Goal: Information Seeking & Learning: Learn about a topic

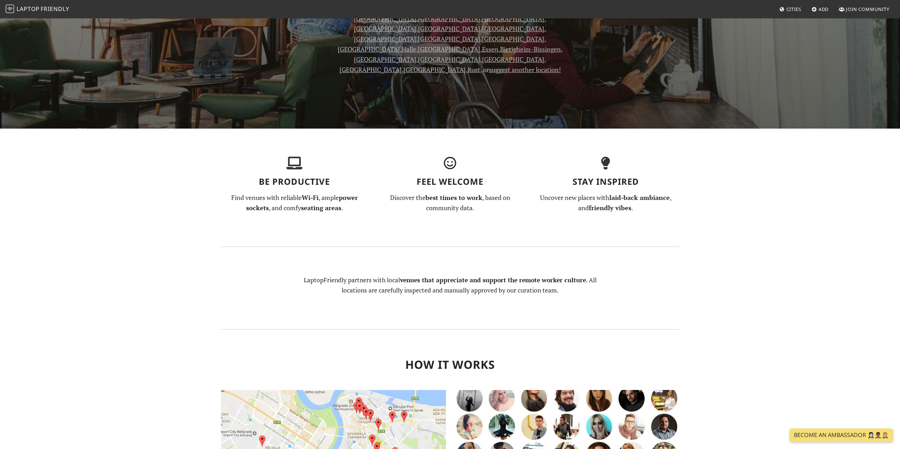
scroll to position [353, 0]
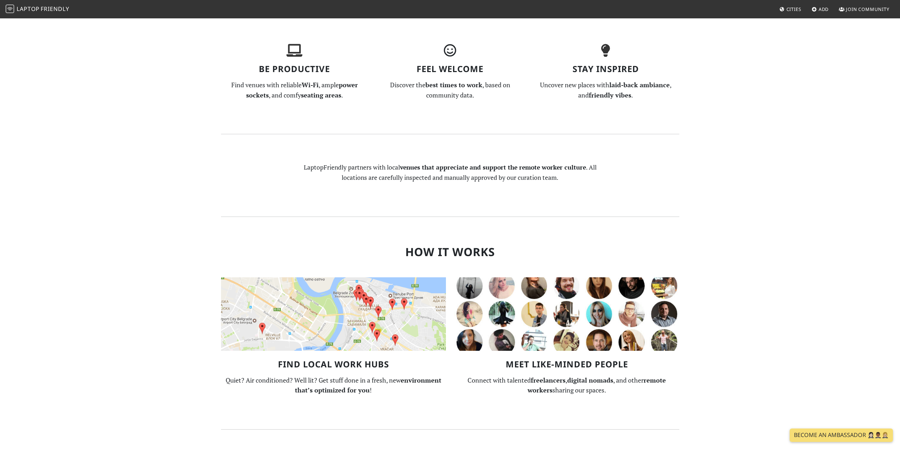
click at [356, 289] on img at bounding box center [333, 314] width 225 height 74
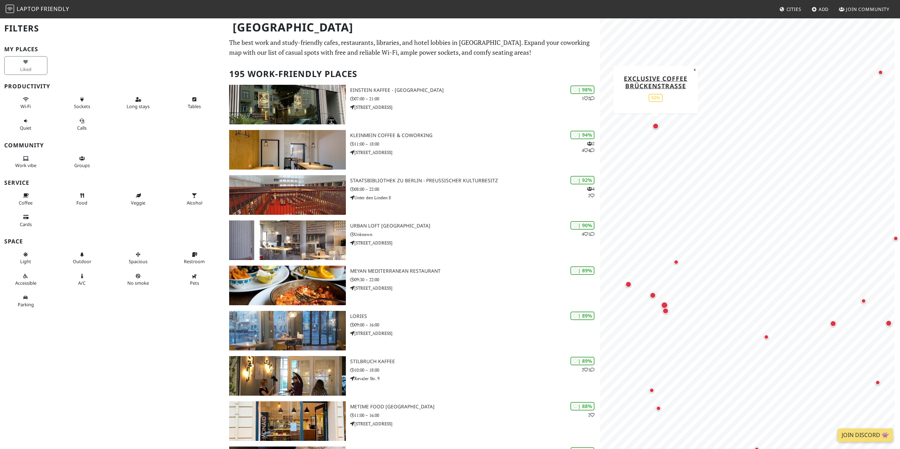
click at [655, 128] on div "Map marker" at bounding box center [655, 126] width 6 height 6
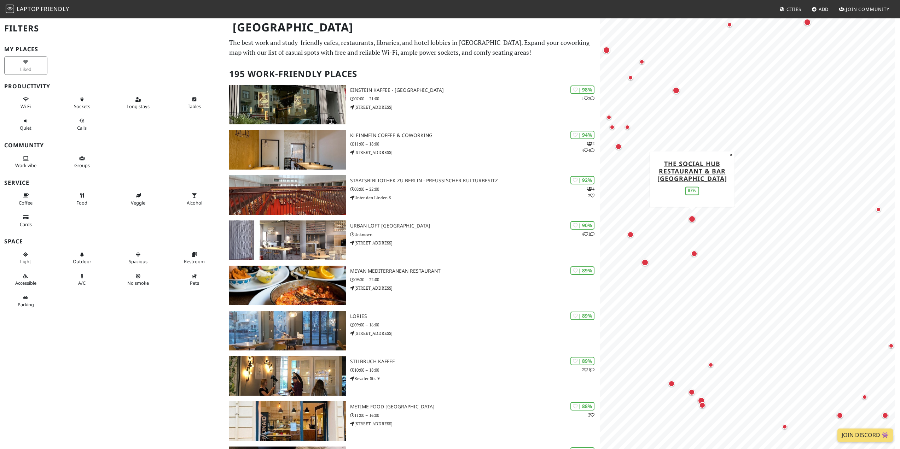
click at [692, 220] on div "Map marker" at bounding box center [691, 219] width 7 height 7
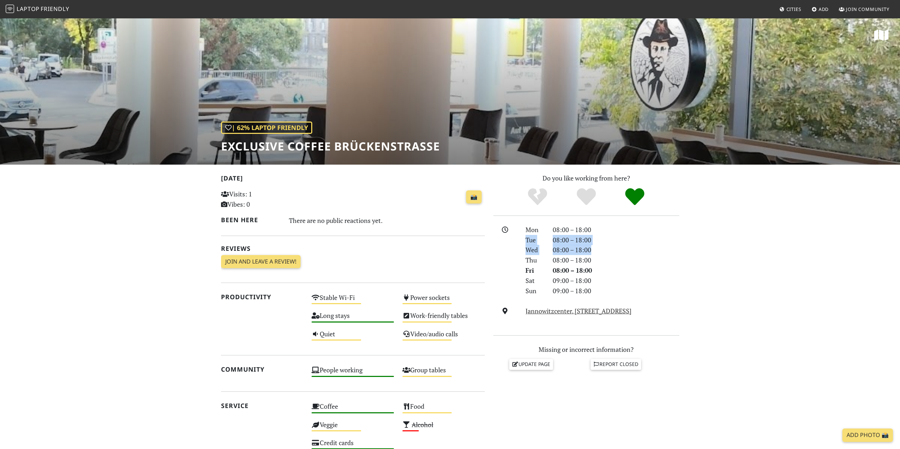
click at [710, 224] on section "Today Visits: 1 Vibes: 0 📸 Been here There are no public reactions yet. Reviews…" at bounding box center [450, 383] width 900 height 437
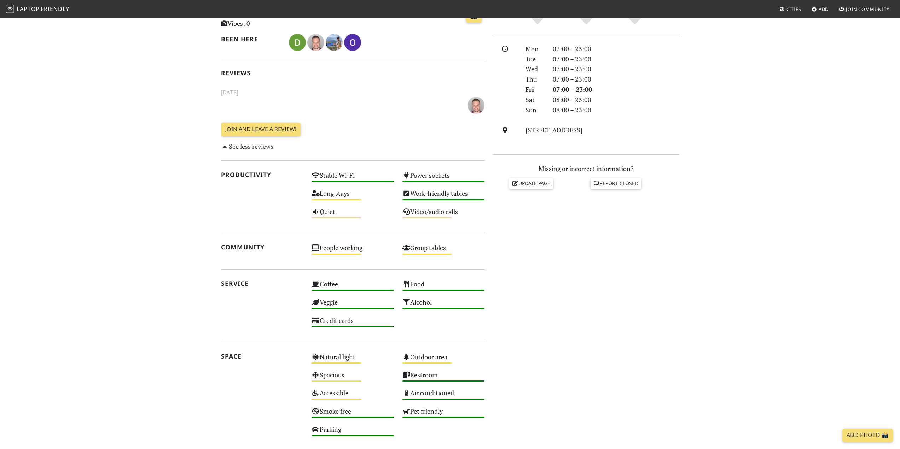
scroll to position [35, 0]
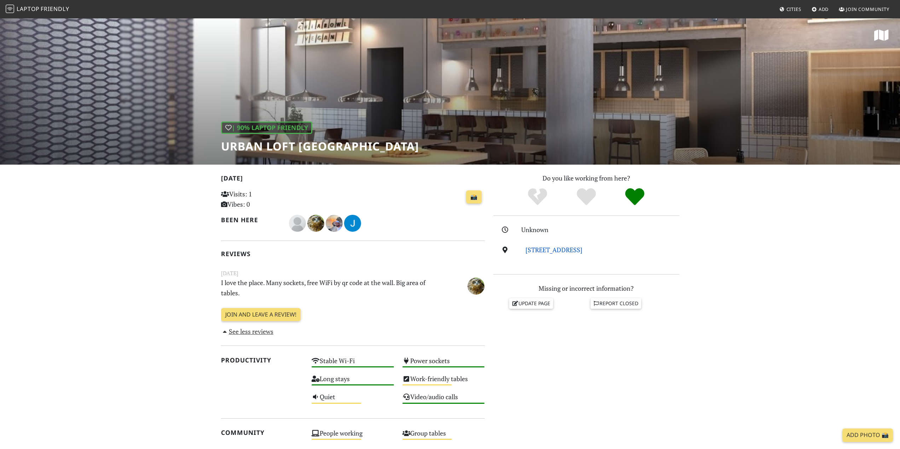
click at [580, 251] on link "Heidestraße 43, 10557, Berlin" at bounding box center [553, 250] width 57 height 8
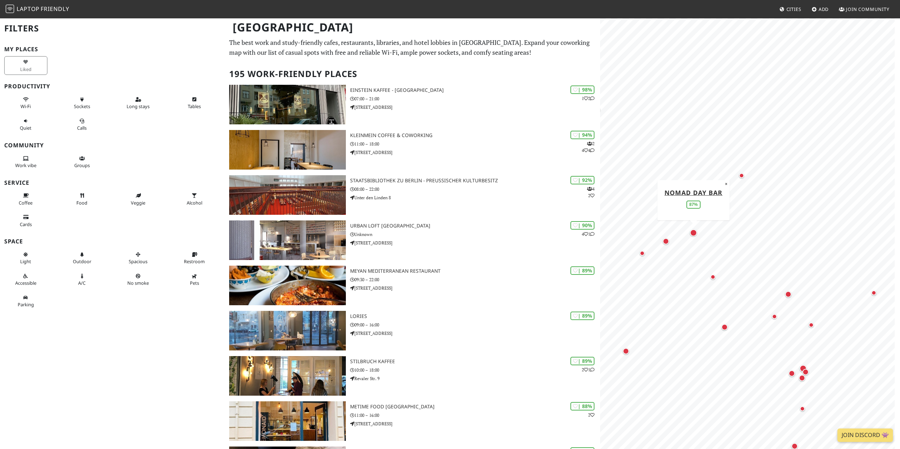
click at [690, 232] on div "Map marker" at bounding box center [693, 232] width 7 height 7
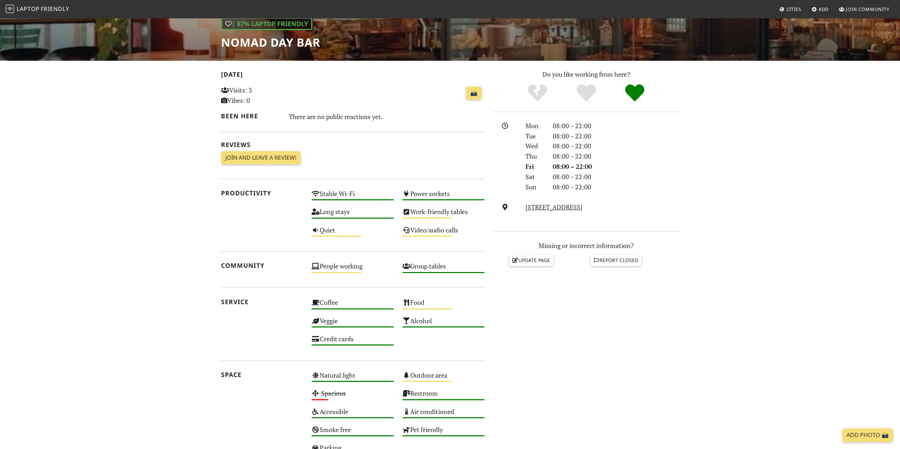
scroll to position [106, 0]
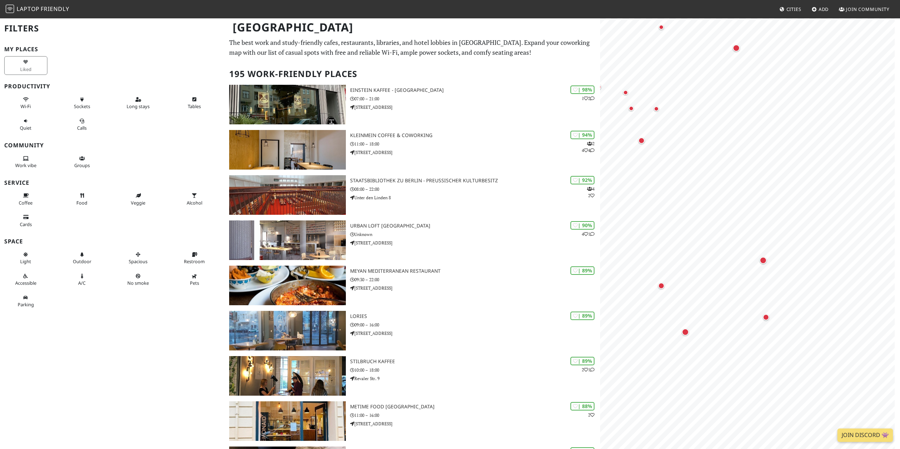
click at [25, 86] on h3 "Productivity" at bounding box center [112, 86] width 216 height 7
click at [26, 71] on div "Liked" at bounding box center [28, 66] width 56 height 22
click at [31, 104] on button "Wi-Fi" at bounding box center [25, 103] width 43 height 19
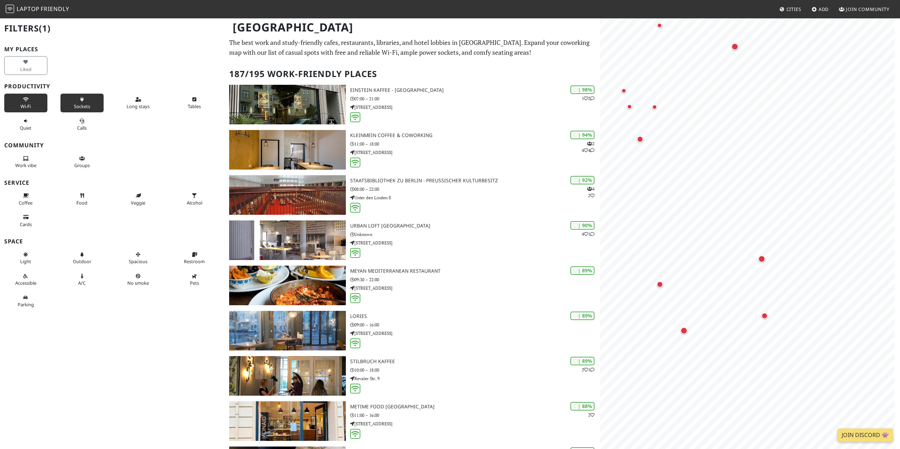
click at [88, 104] on button "Sockets" at bounding box center [81, 103] width 43 height 19
click at [127, 106] on span "Long stays" at bounding box center [138, 106] width 23 height 6
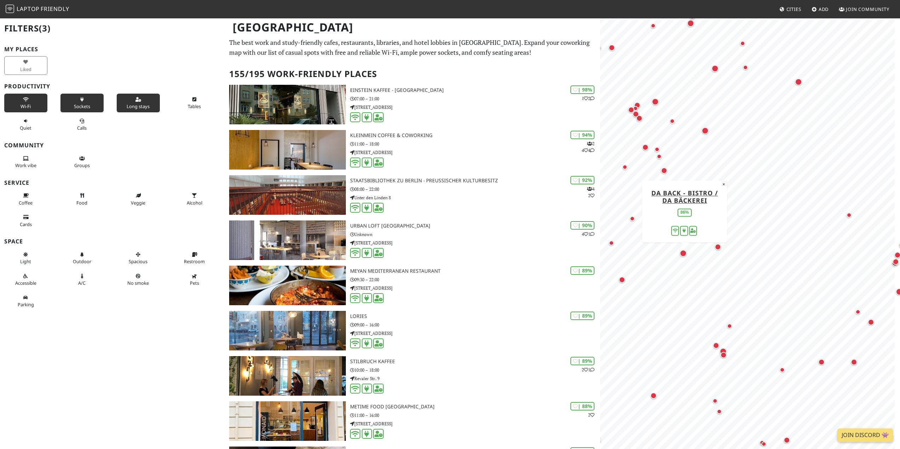
click at [684, 254] on div "Map marker" at bounding box center [682, 253] width 7 height 7
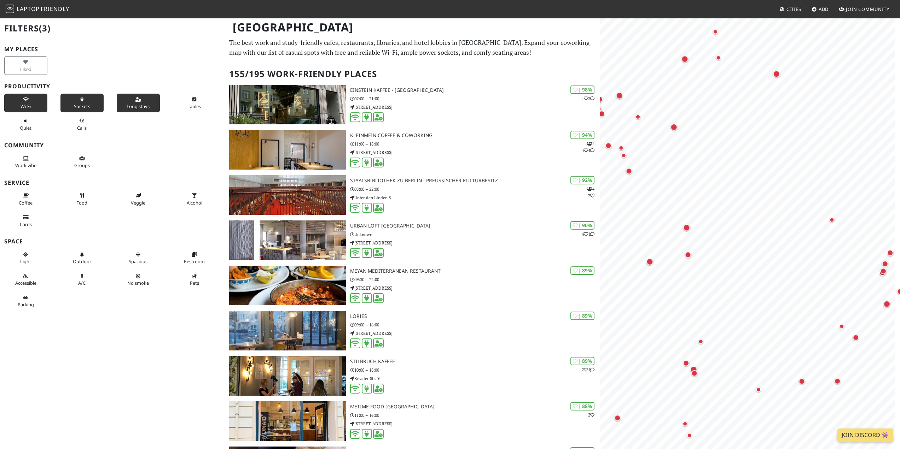
drag, startPoint x: 638, startPoint y: 258, endPoint x: 901, endPoint y: 272, distance: 263.4
click at [899, 274] on html "Laptop Friendly Cities Add Join Community Berlin Filters (3) My Places Liked Pr…" at bounding box center [450, 224] width 900 height 449
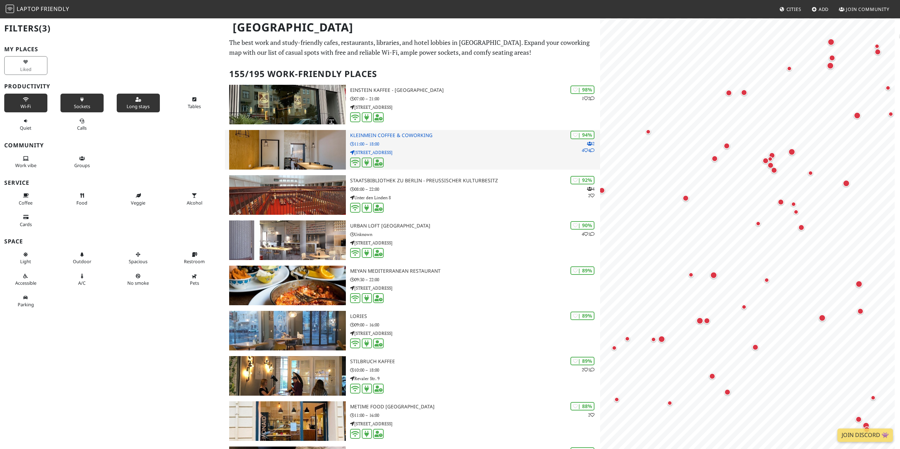
click at [427, 153] on p "[STREET_ADDRESS]" at bounding box center [475, 152] width 250 height 7
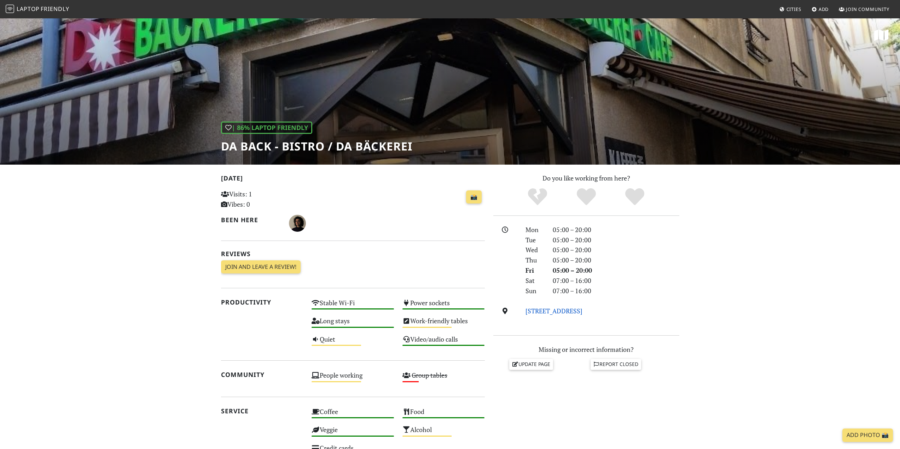
click at [546, 311] on link "[STREET_ADDRESS]" at bounding box center [553, 311] width 57 height 8
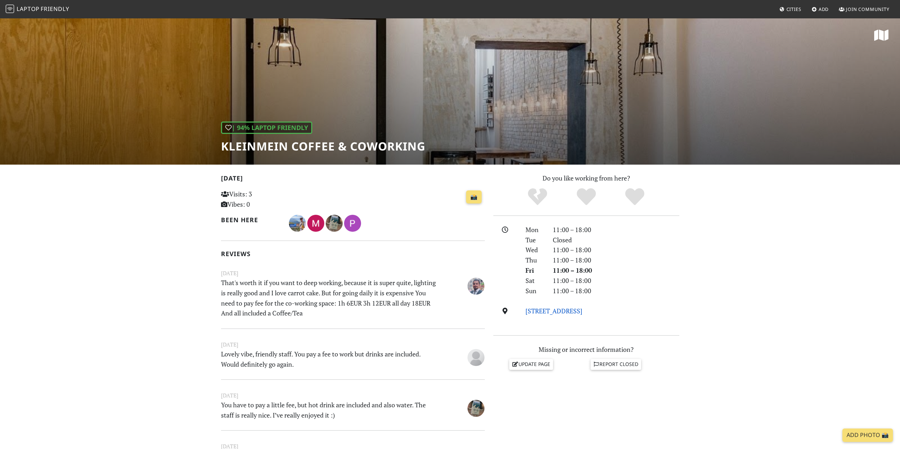
click at [582, 308] on link "[STREET_ADDRESS]" at bounding box center [553, 311] width 57 height 8
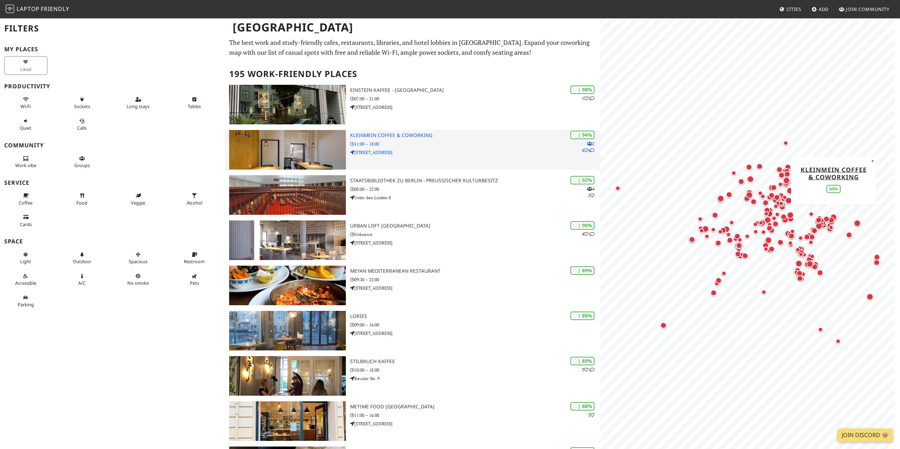
click at [592, 150] on icon at bounding box center [592, 150] width 4 height 4
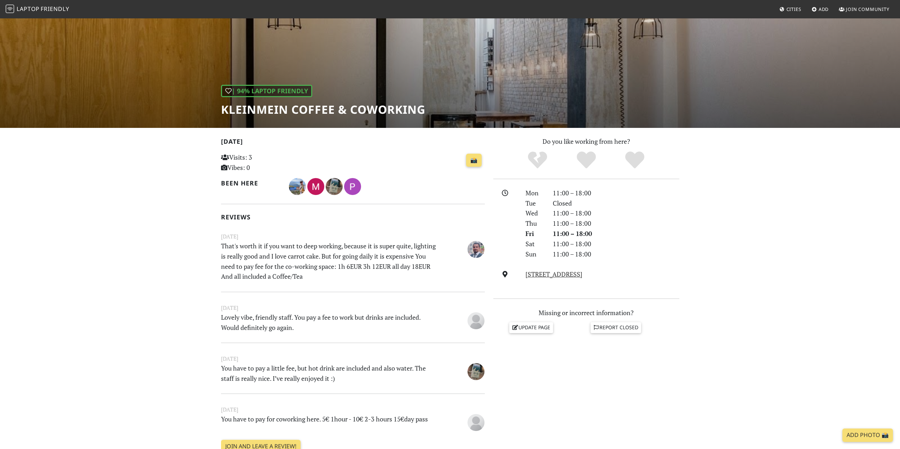
scroll to position [35, 0]
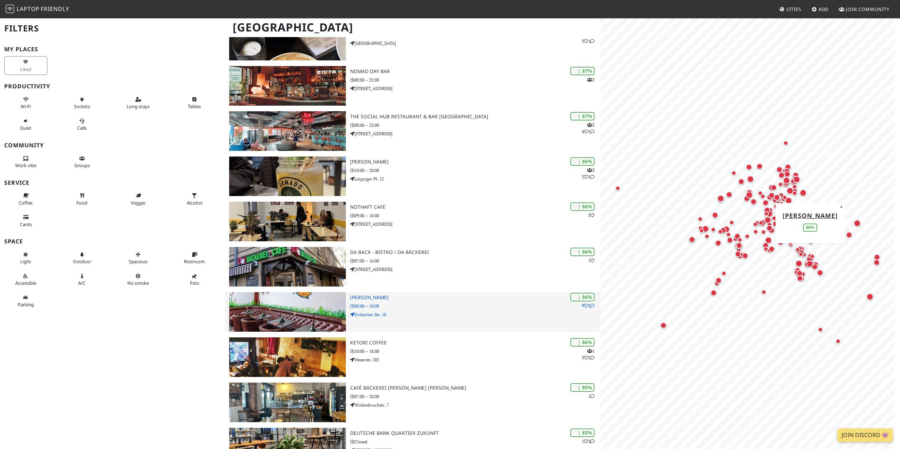
scroll to position [460, 0]
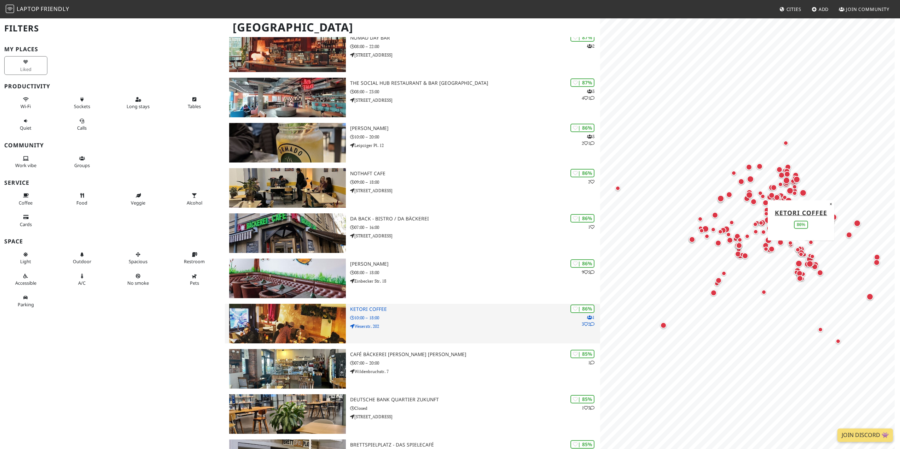
click at [447, 315] on p "10:00 – 18:00" at bounding box center [475, 318] width 250 height 7
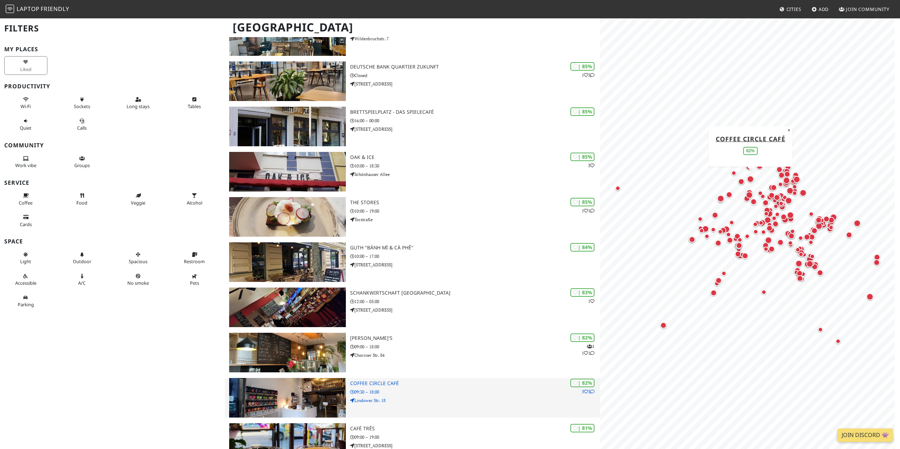
scroll to position [813, 0]
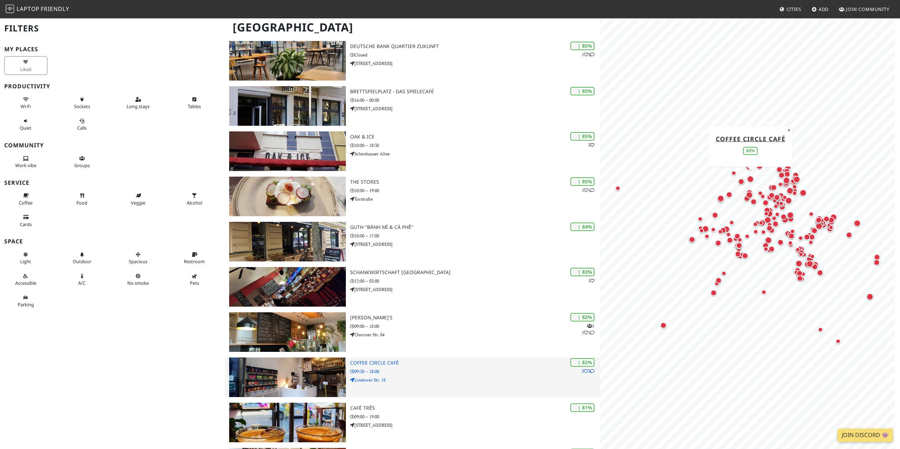
click at [382, 375] on div "| 82% 5 3 Coffee Circle Café 09:30 – 18:00 Lindower Str. 18" at bounding box center [475, 378] width 250 height 40
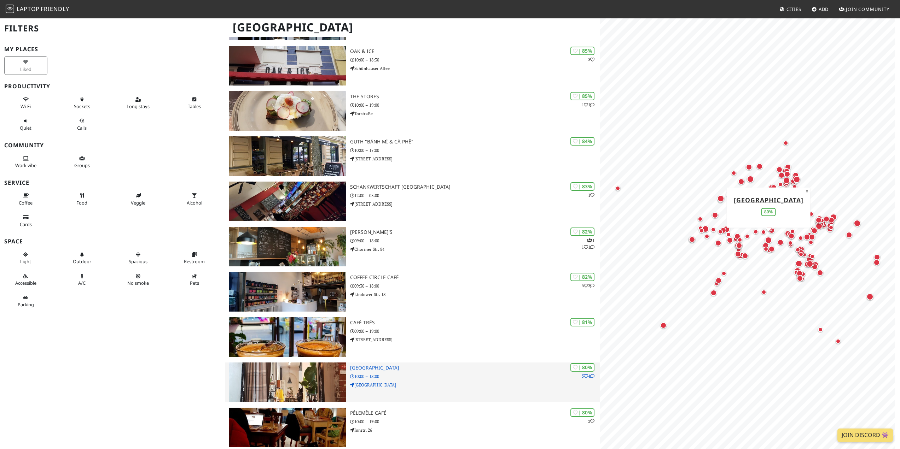
scroll to position [919, 0]
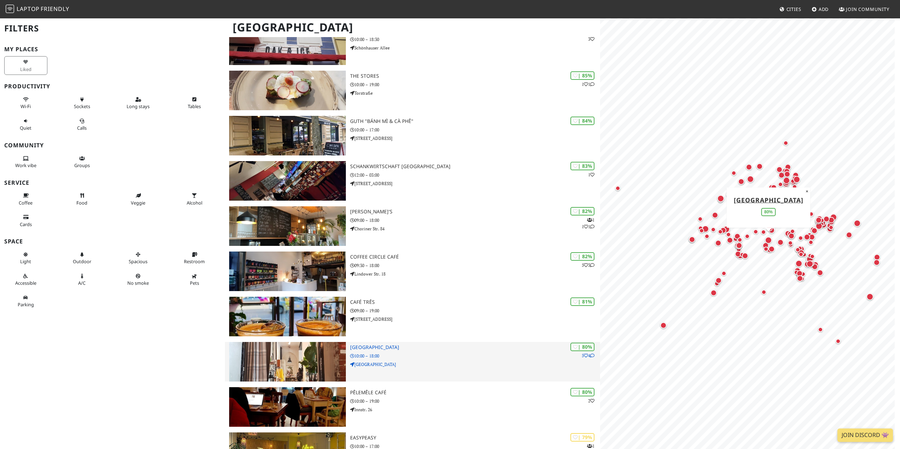
click at [404, 360] on div "| 80% 5 4 Hallesches Haus 10:00 – 18:00 Tempelhofer Ufer" at bounding box center [475, 362] width 250 height 40
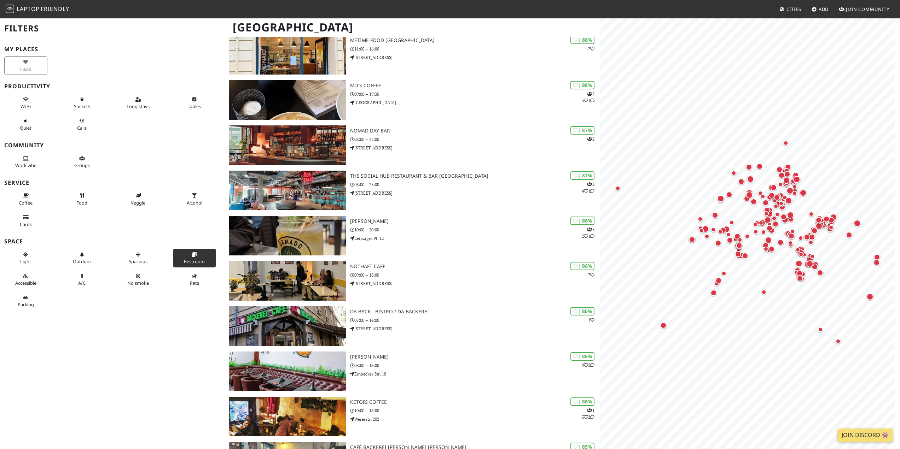
scroll to position [0, 0]
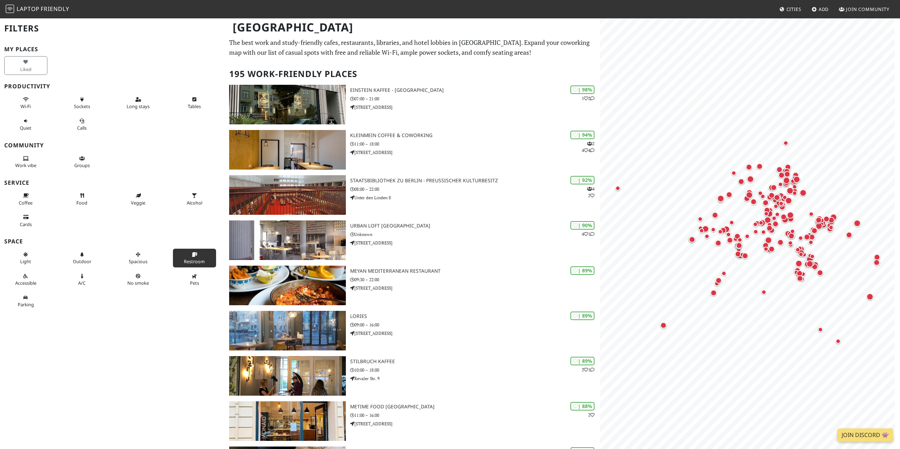
drag, startPoint x: 194, startPoint y: 386, endPoint x: 209, endPoint y: 256, distance: 130.8
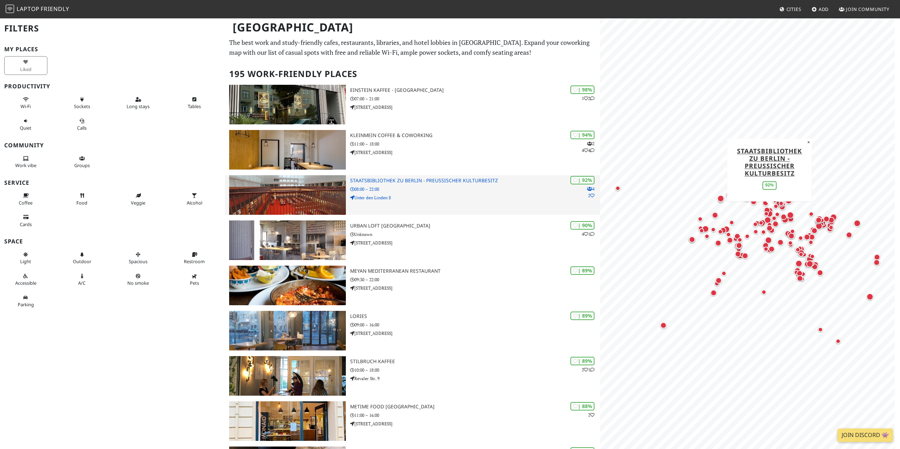
click at [408, 191] on p "08:00 – 22:00" at bounding box center [475, 189] width 250 height 7
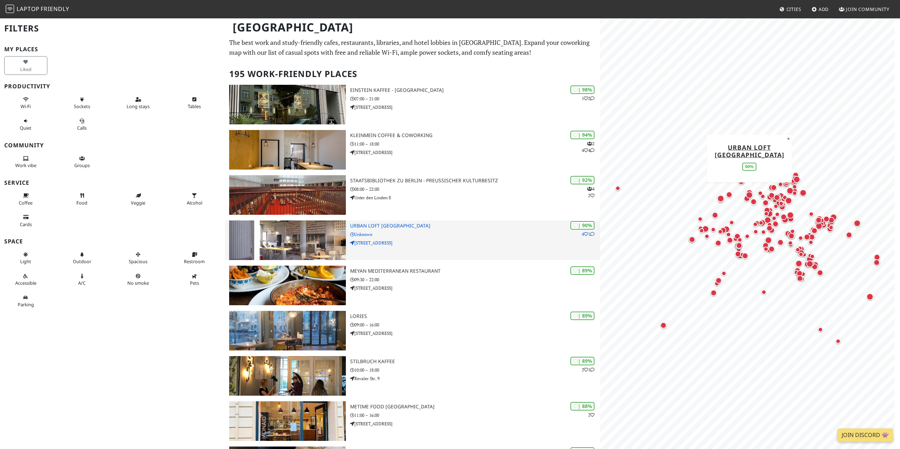
click at [410, 240] on p "Heidestraße 43" at bounding box center [475, 243] width 250 height 7
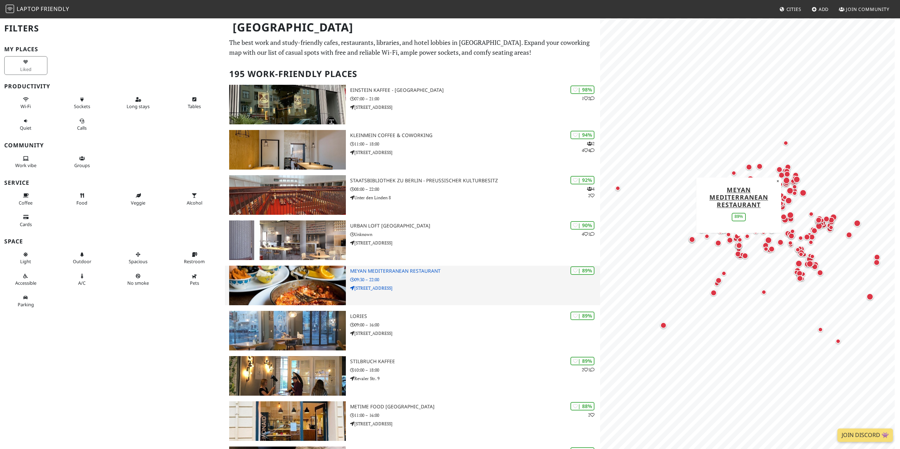
click at [381, 274] on h3 "Meyan Mediterranean Restaurant" at bounding box center [475, 271] width 250 height 6
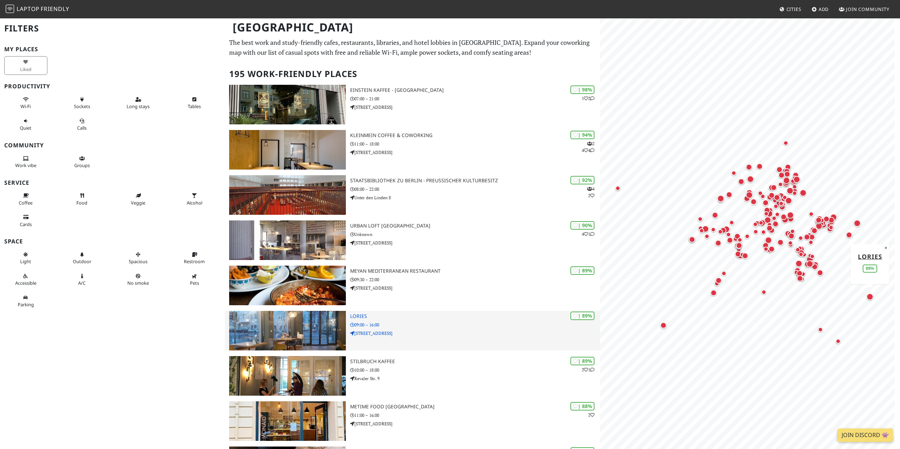
click at [404, 318] on h3 "Lories" at bounding box center [475, 317] width 250 height 6
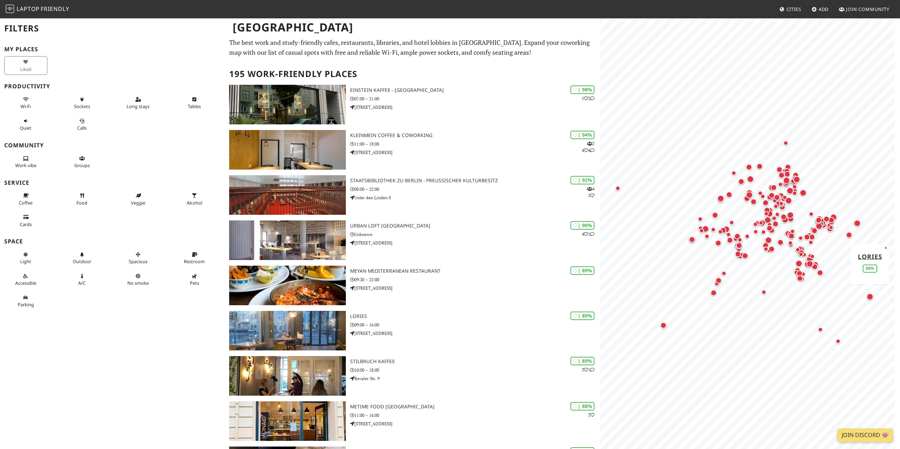
click at [871, 297] on div "Map marker" at bounding box center [869, 296] width 7 height 7
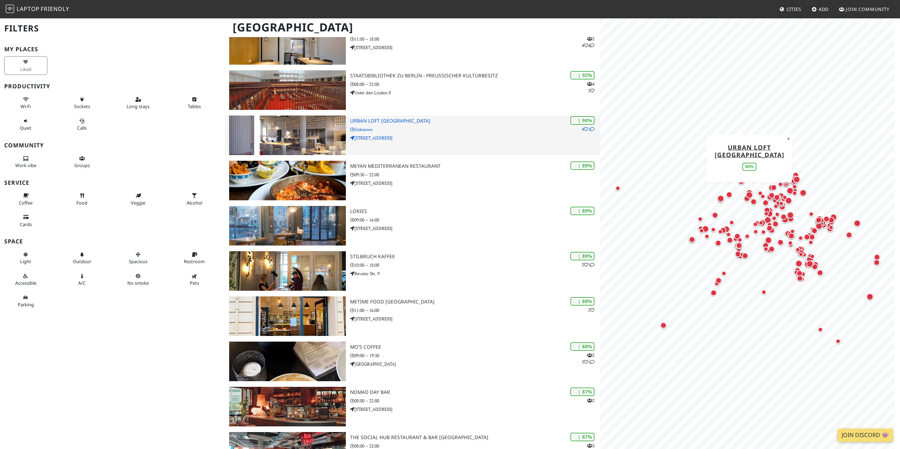
scroll to position [106, 0]
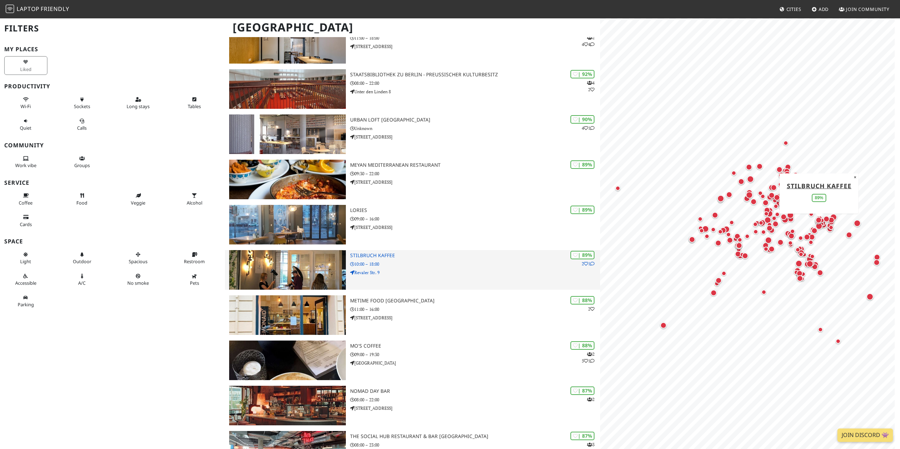
click at [361, 258] on h3 "Stilbruch Kaffee" at bounding box center [475, 256] width 250 height 6
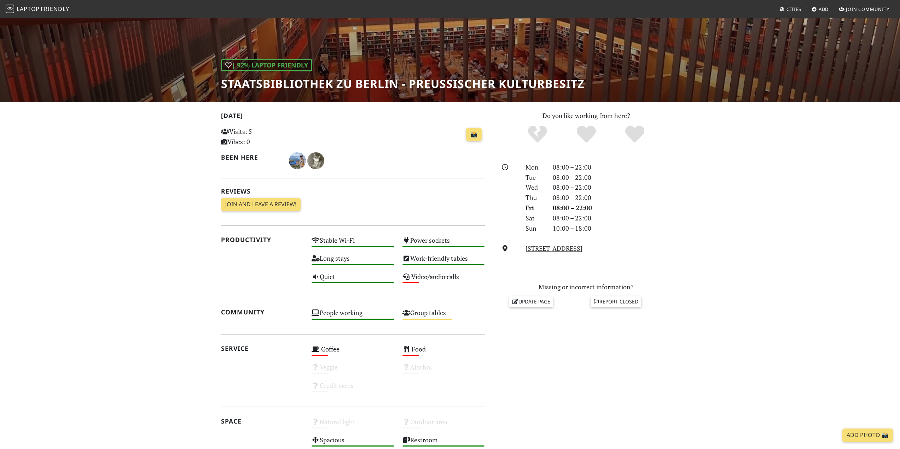
scroll to position [12, 0]
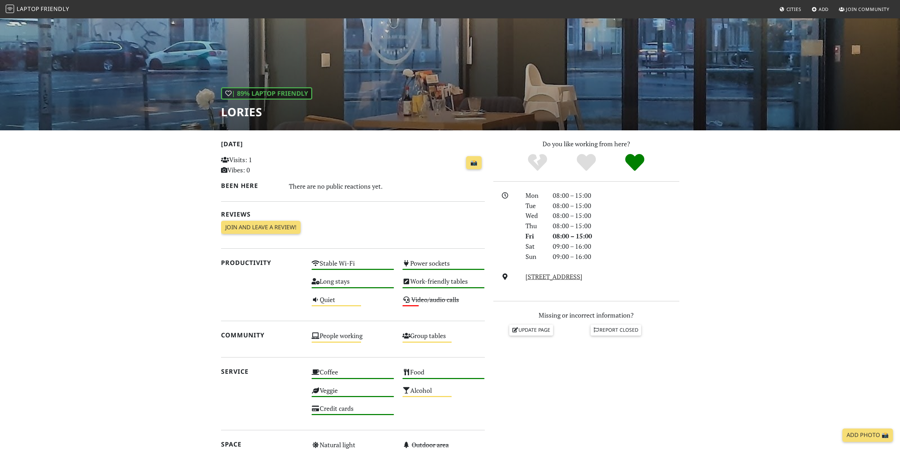
scroll to position [35, 0]
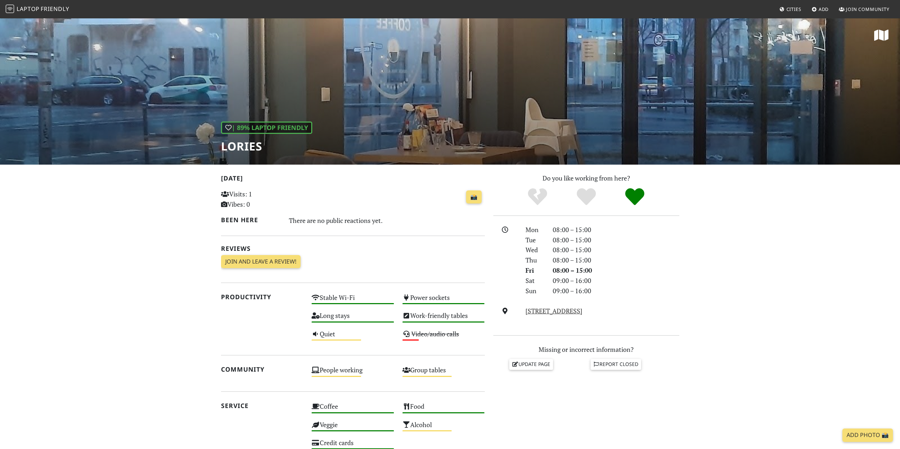
click at [737, 280] on section "[DATE] Visits: 1 Vibes: 0 📸 Been here There are no public reactions yet. Review…" at bounding box center [450, 383] width 900 height 437
click at [567, 311] on link "[STREET_ADDRESS]" at bounding box center [553, 311] width 57 height 8
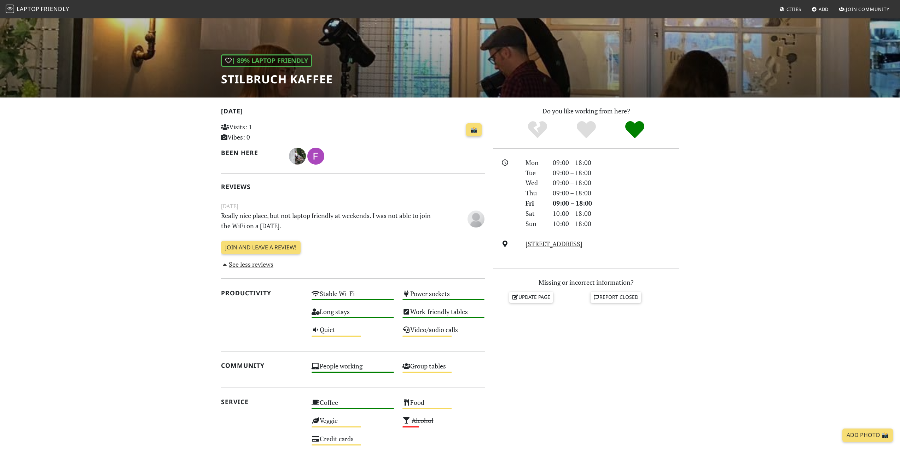
scroll to position [34, 0]
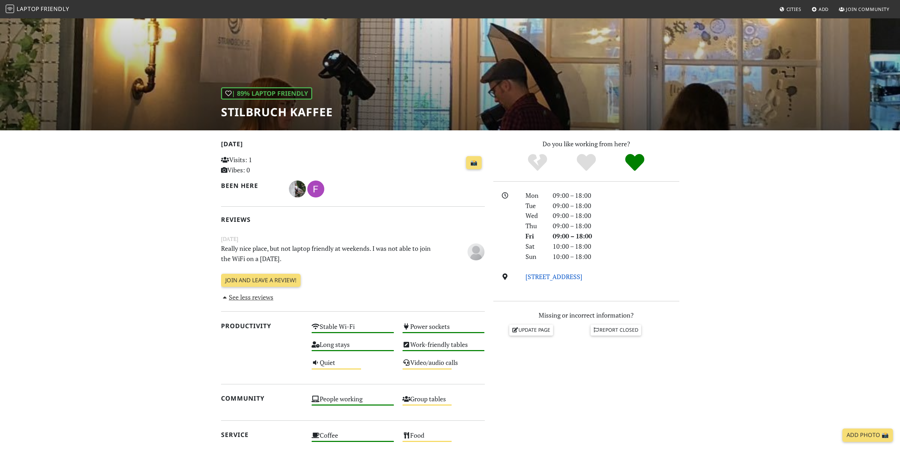
click at [537, 275] on link "[STREET_ADDRESS]" at bounding box center [553, 277] width 57 height 8
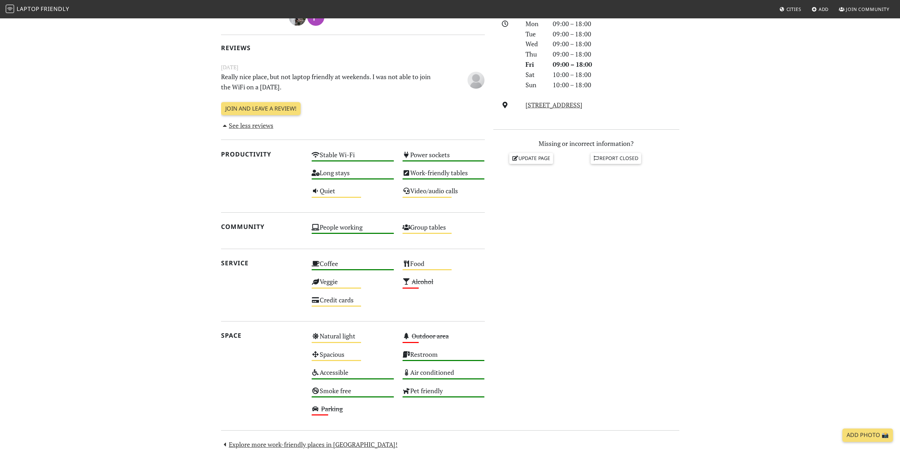
scroll to position [246, 0]
